Goal: Contribute content

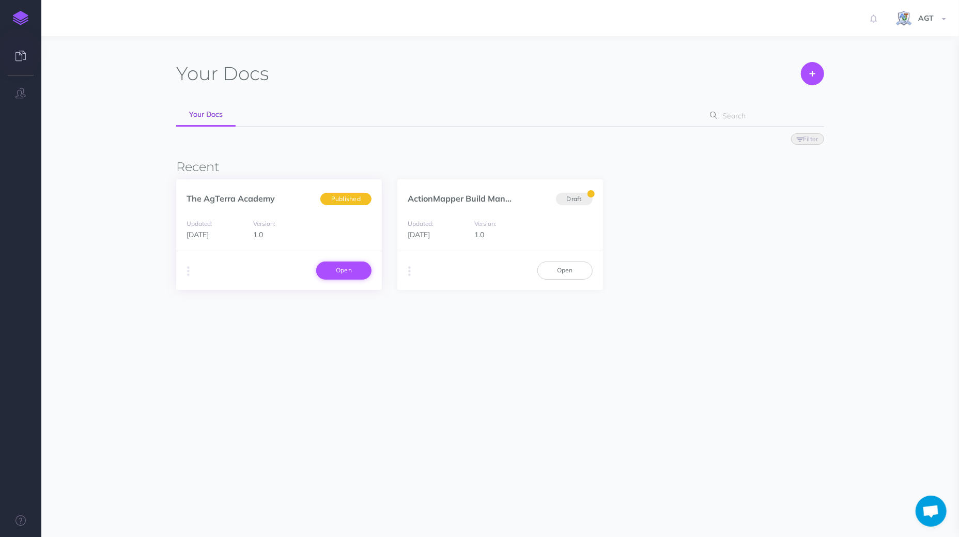
click at [340, 270] on link "Open" at bounding box center [343, 270] width 55 height 18
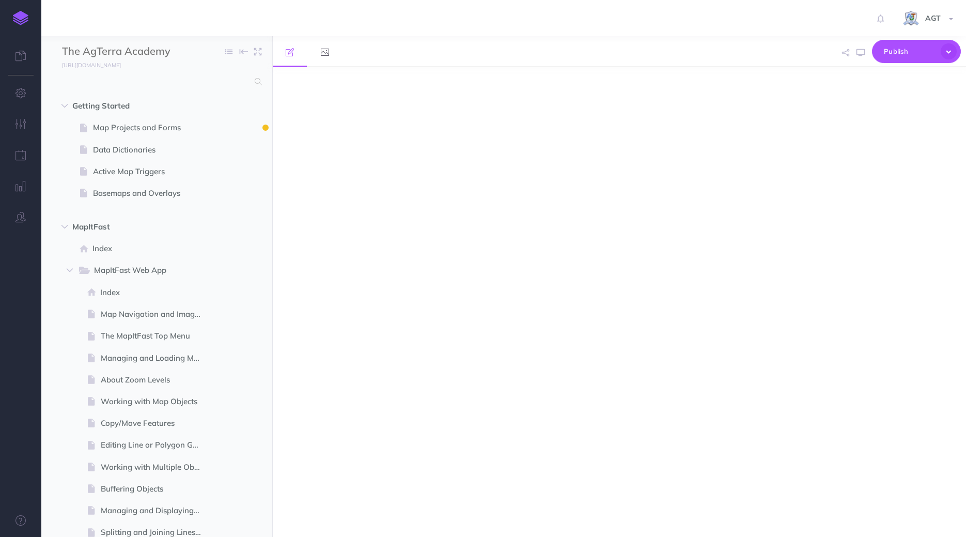
select select "null"
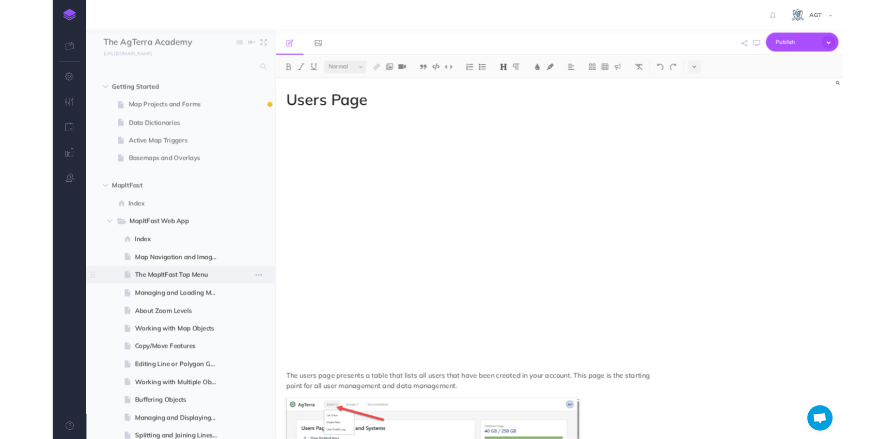
scroll to position [140, 0]
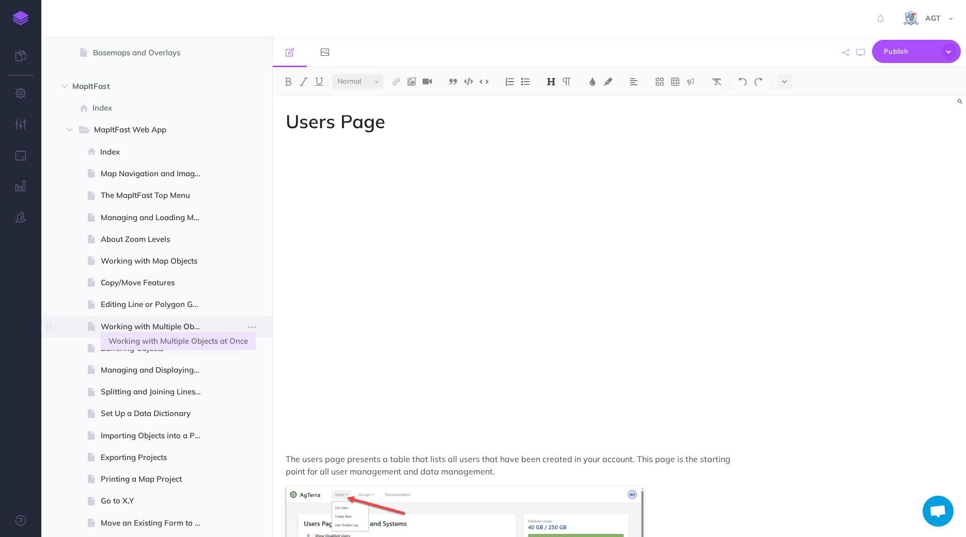
click at [147, 329] on span "Working with Multiple Objects at Once" at bounding box center [155, 326] width 109 height 12
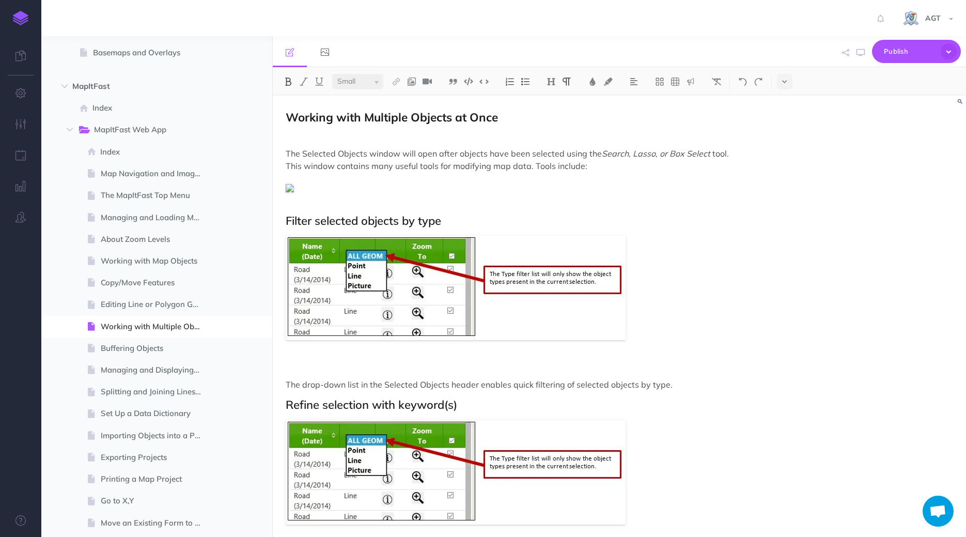
select select "null"
click at [428, 80] on img at bounding box center [426, 81] width 9 height 8
click at [403, 43] on input "text" at bounding box center [483, 47] width 244 height 21
type input "[URL][DOMAIN_NAME]"
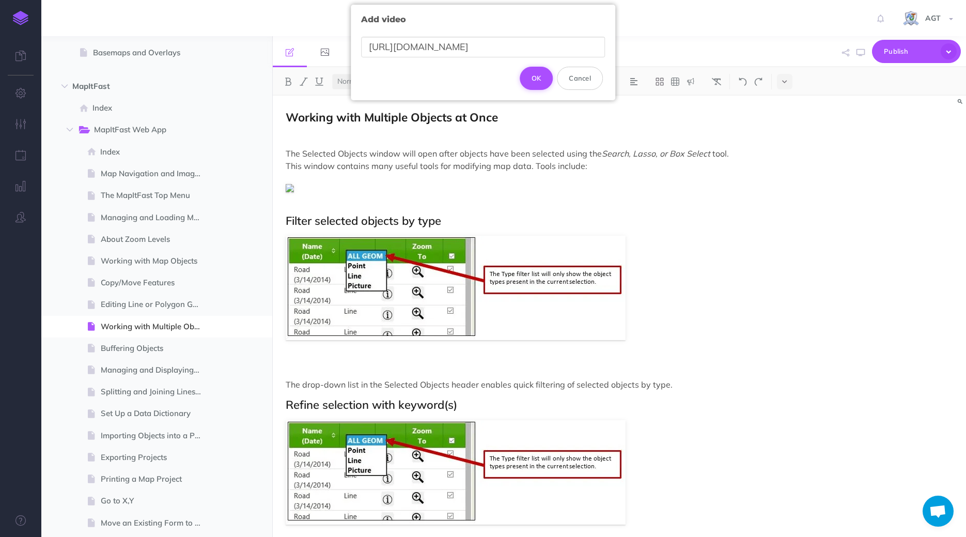
click at [539, 81] on button "OK" at bounding box center [537, 78] width 34 height 23
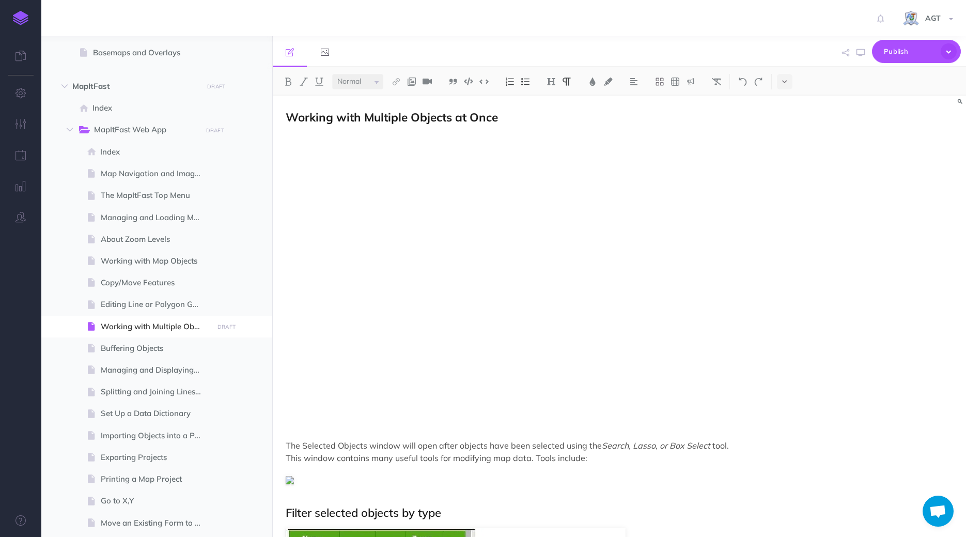
click at [820, 350] on div "Working with Multiple Objects at Once The Selected Objects window will open aft…" at bounding box center [620, 316] width 694 height 441
click at [904, 52] on span "Publish" at bounding box center [910, 51] width 52 height 16
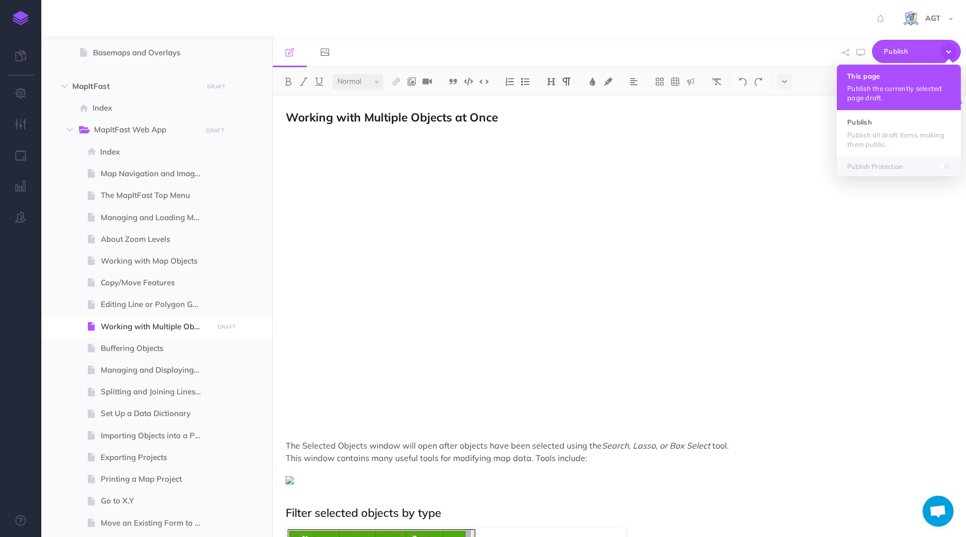
click at [895, 87] on p "Publish the currently selected page draft." at bounding box center [898, 93] width 103 height 19
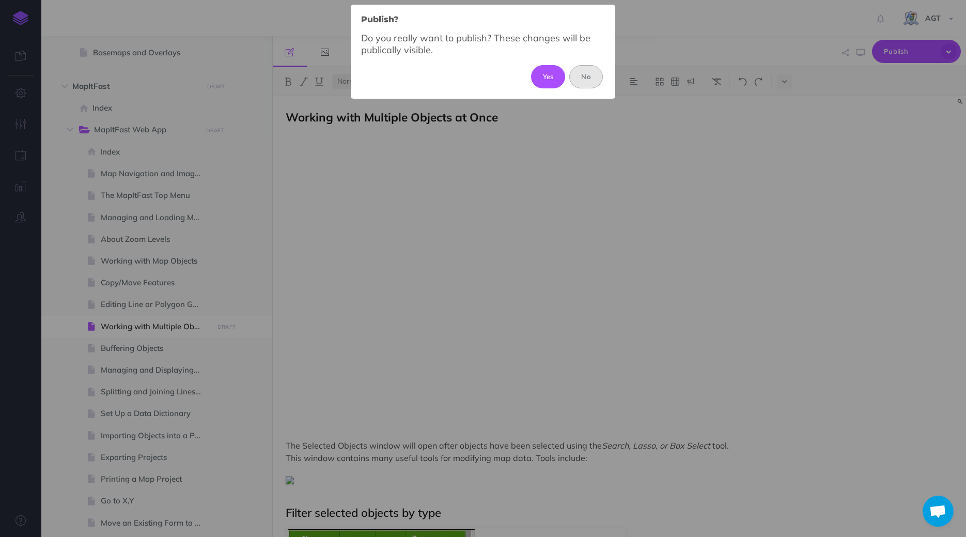
click at [590, 75] on button "No" at bounding box center [586, 76] width 34 height 23
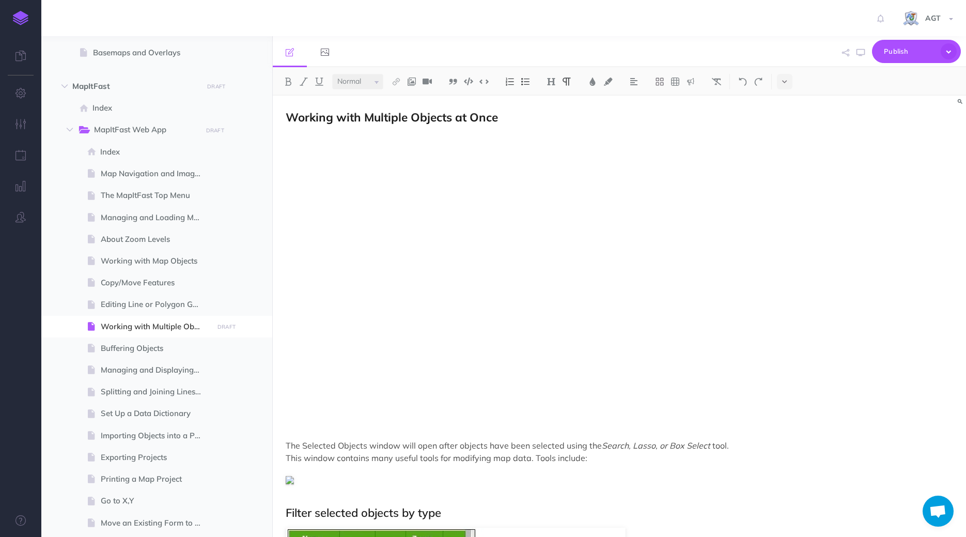
click at [848, 212] on div "Working with Multiple Objects at Once The Selected Objects window will open aft…" at bounding box center [620, 316] width 694 height 441
click at [842, 232] on div "Working with Multiple Objects at Once The Selected Objects window will open aft…" at bounding box center [620, 316] width 694 height 441
click at [885, 55] on span "Publish" at bounding box center [910, 51] width 52 height 16
click at [886, 316] on div "Working with Multiple Objects at Once The Selected Objects window will open aft…" at bounding box center [620, 316] width 694 height 441
click at [790, 363] on div "Working with Multiple Objects at Once The Selected Objects window will open aft…" at bounding box center [620, 316] width 694 height 441
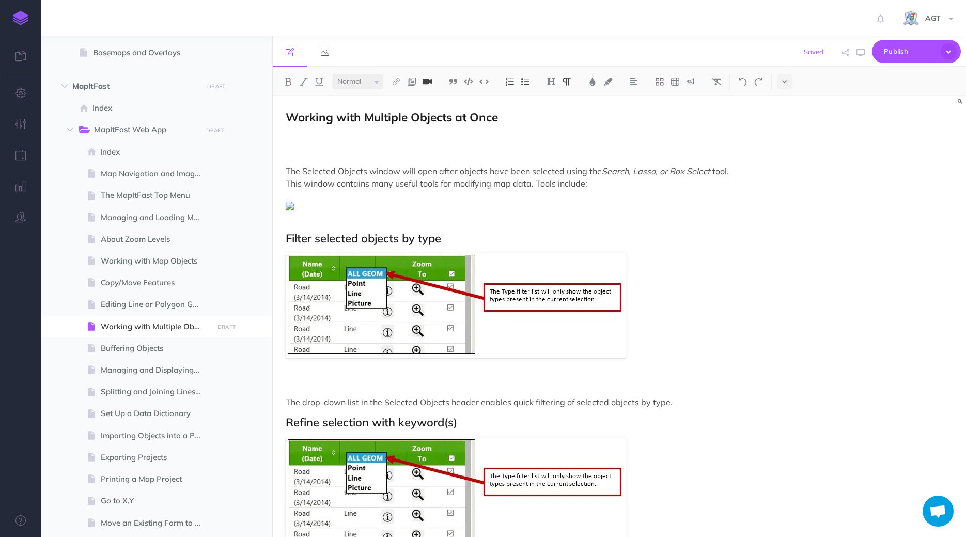
click at [429, 84] on img at bounding box center [426, 81] width 9 height 8
click at [441, 43] on input "text" at bounding box center [483, 47] width 244 height 21
type input "[URL][DOMAIN_NAME]"
click at [532, 77] on button "OK" at bounding box center [537, 78] width 34 height 23
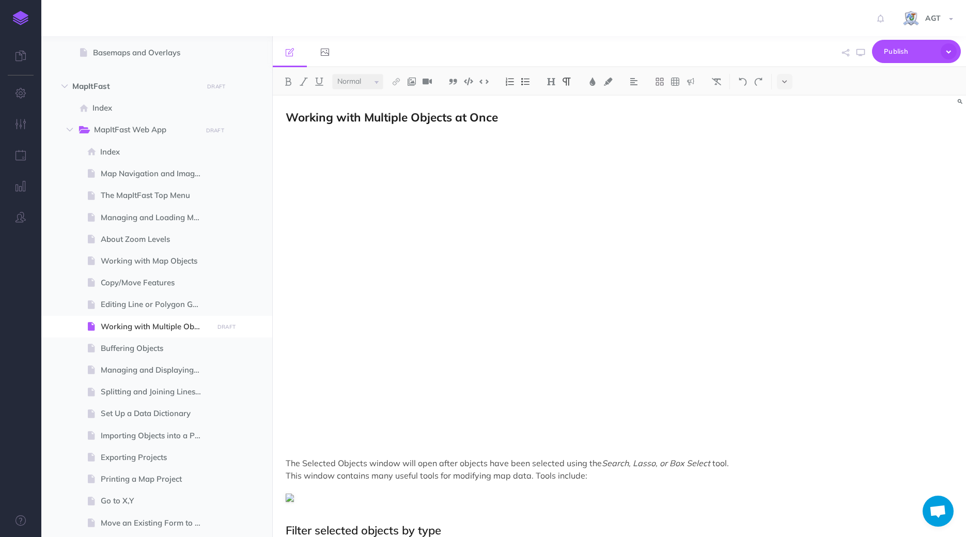
click at [839, 328] on div "Working with Multiple Objects at Once The Selected Objects window will open aft…" at bounding box center [620, 316] width 694 height 441
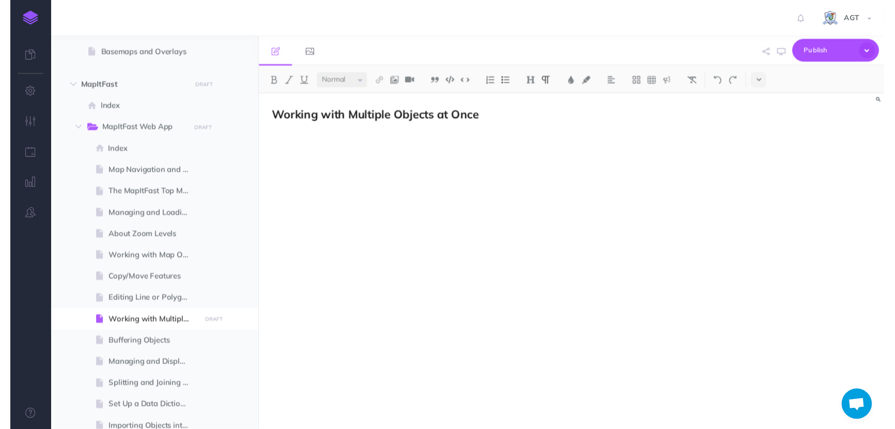
scroll to position [140, 0]
